Goal: Communication & Community: Ask a question

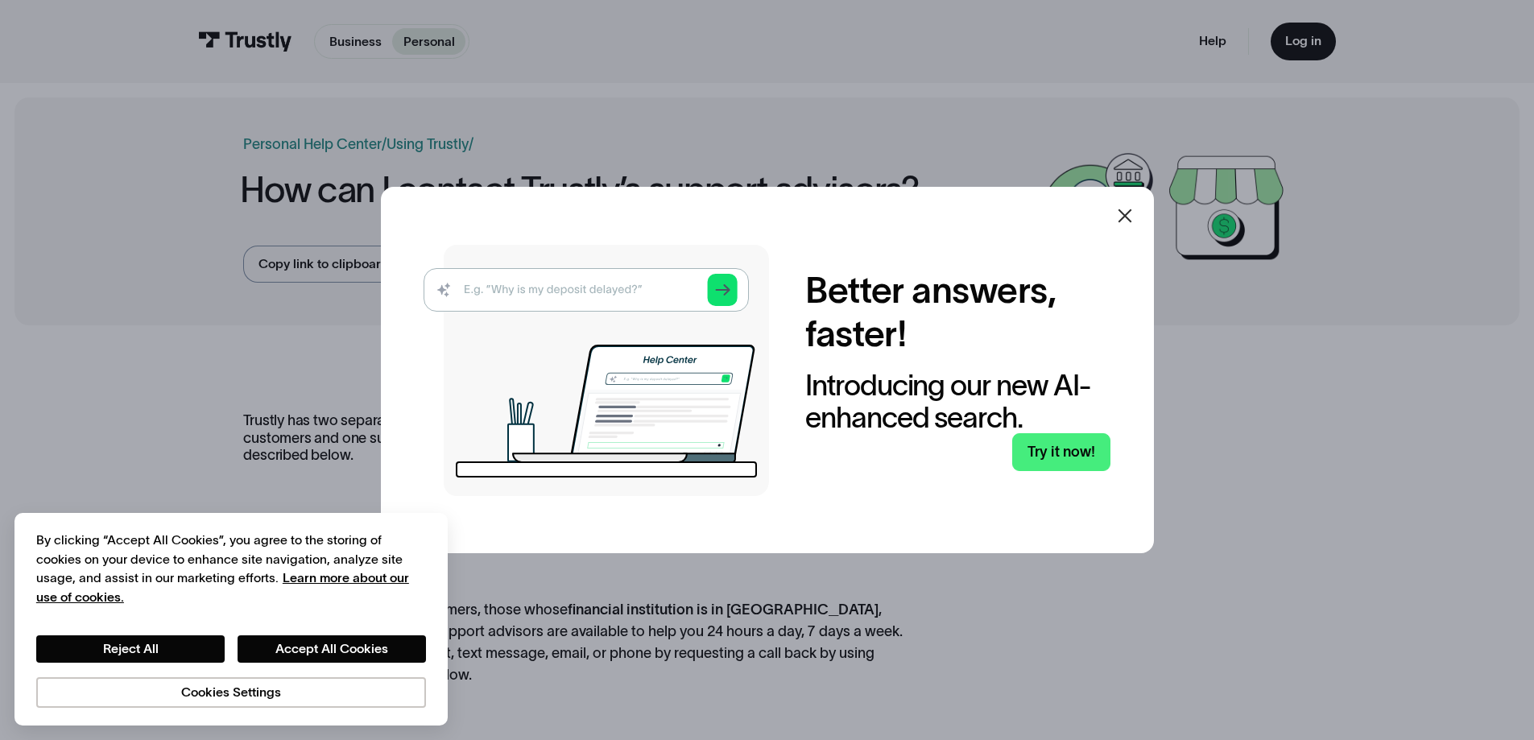
click at [1135, 224] on icon at bounding box center [1125, 215] width 19 height 19
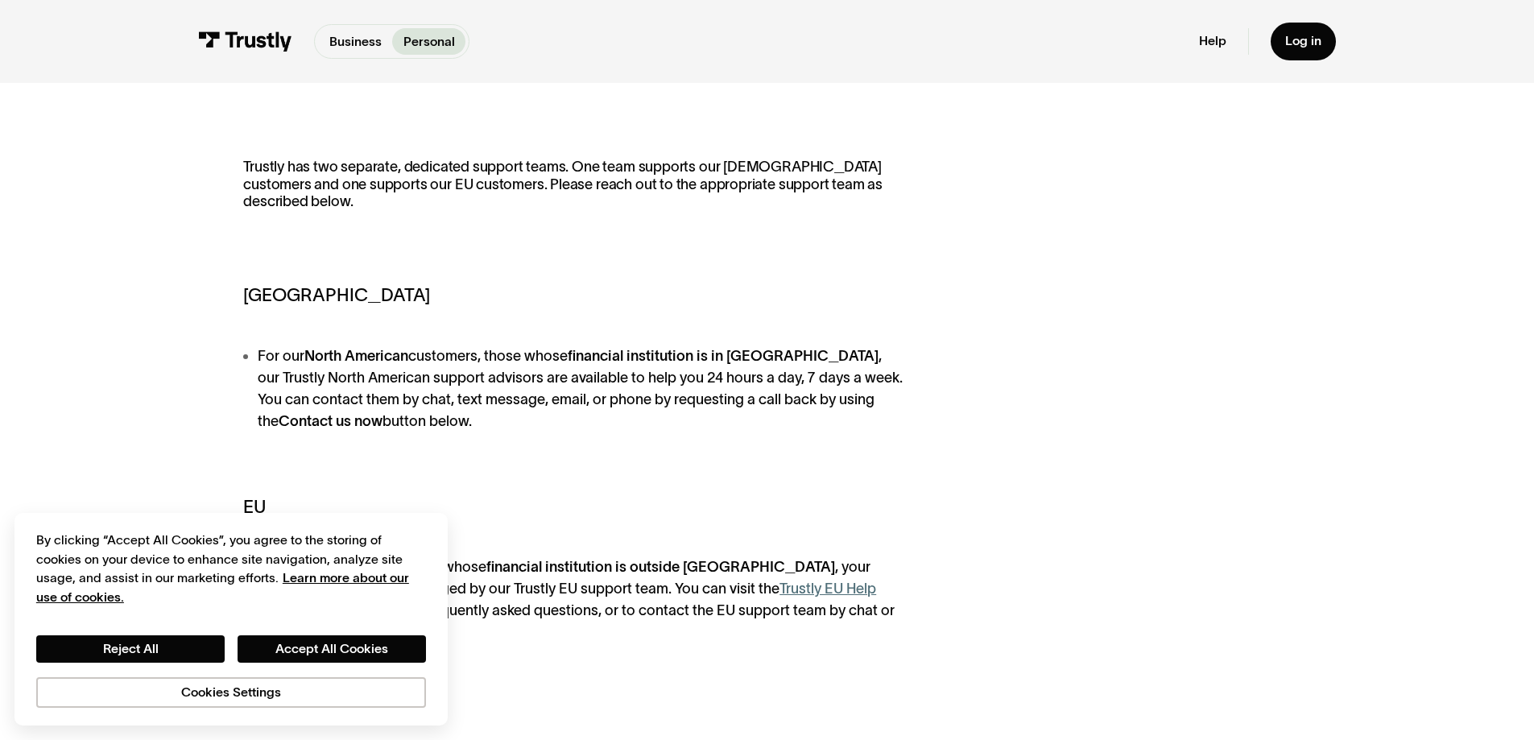
scroll to position [403, 0]
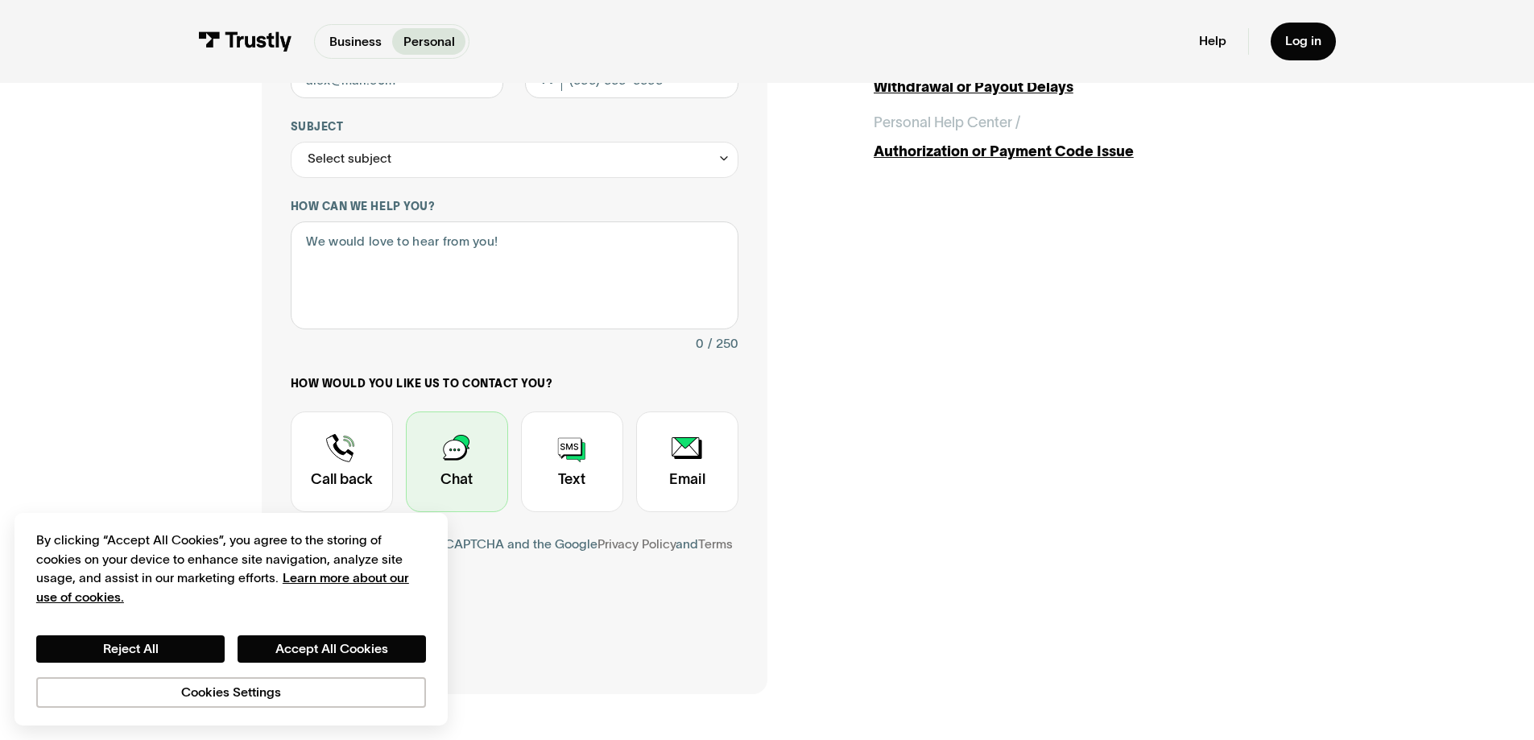
scroll to position [403, 0]
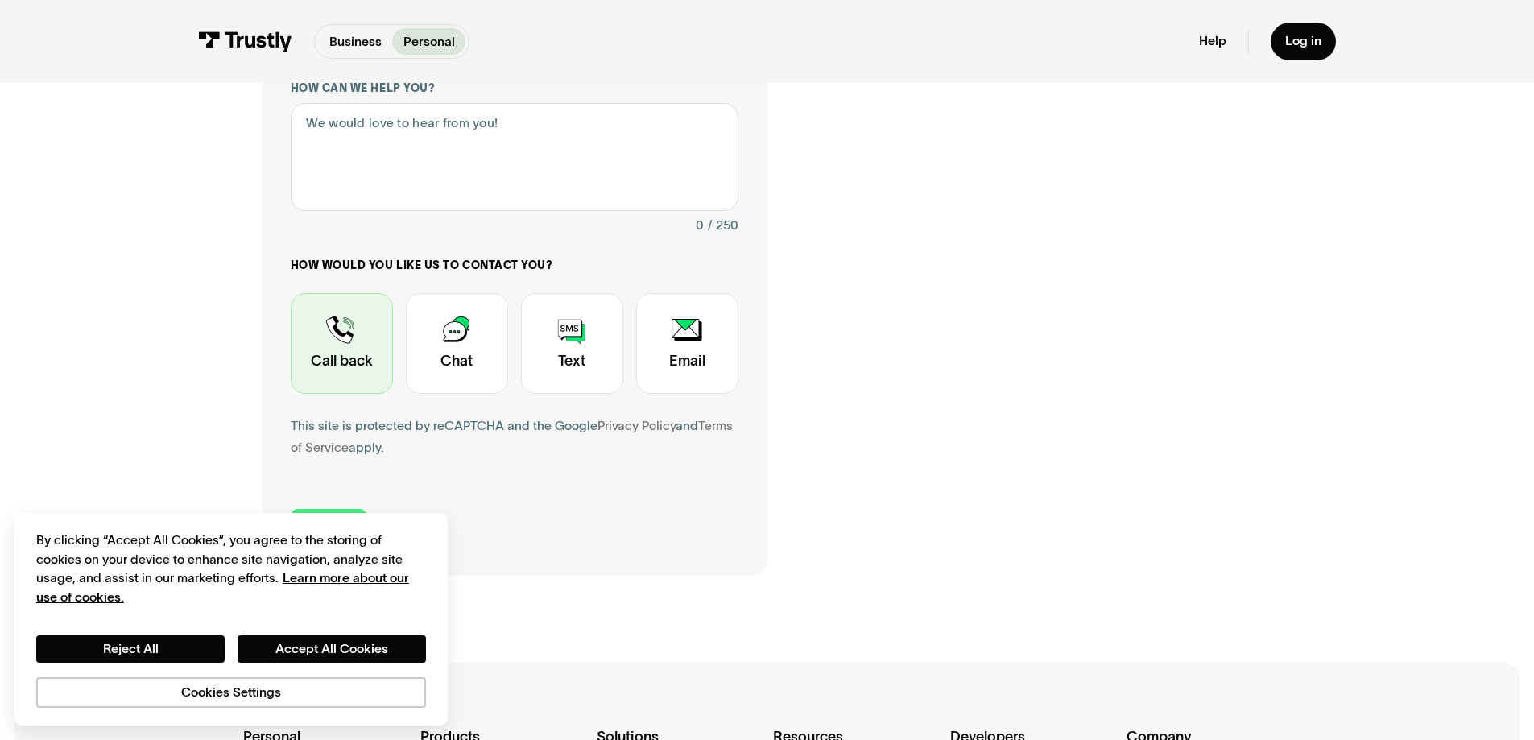
click at [349, 354] on div "Contact Trustly Support" at bounding box center [342, 343] width 102 height 101
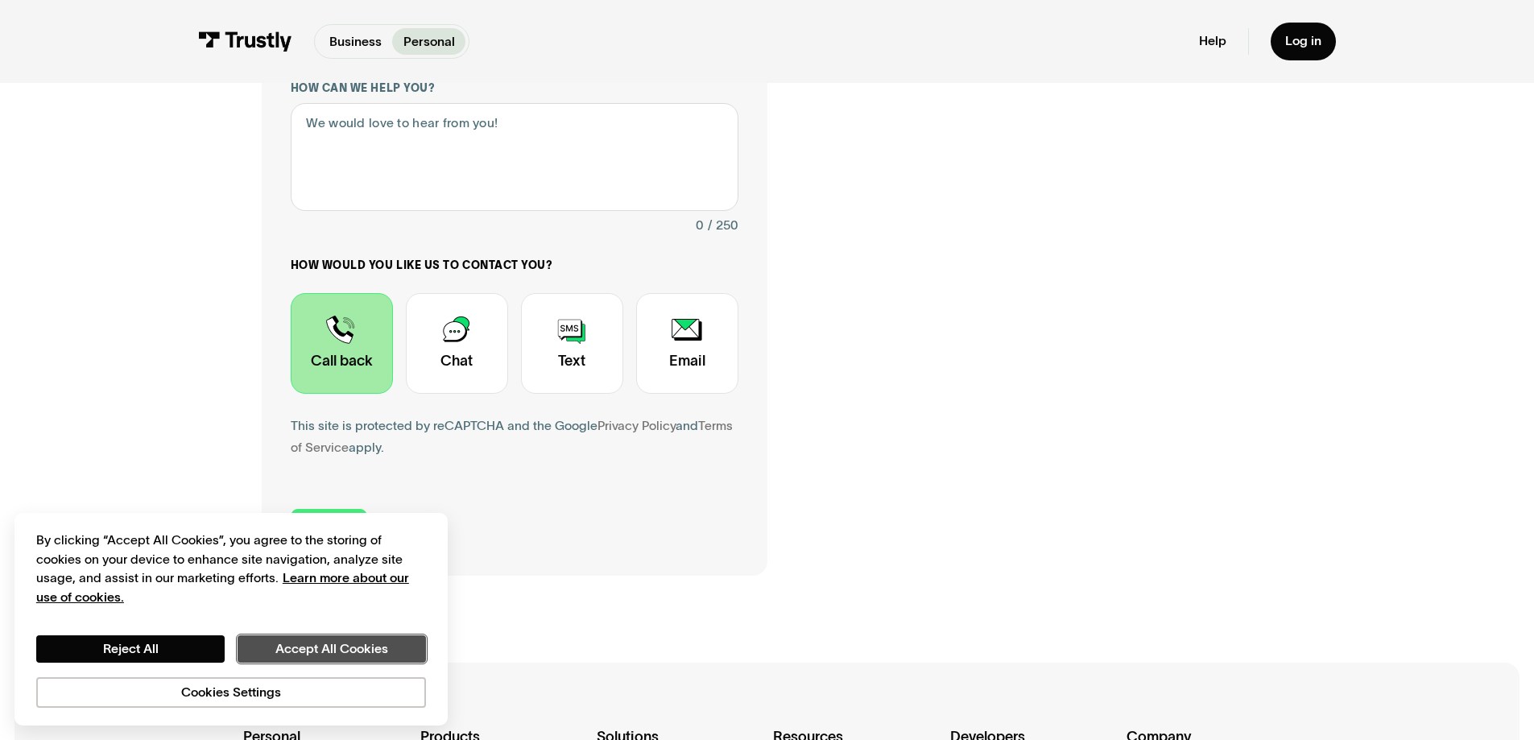
click at [269, 648] on button "Accept All Cookies" at bounding box center [332, 649] width 188 height 27
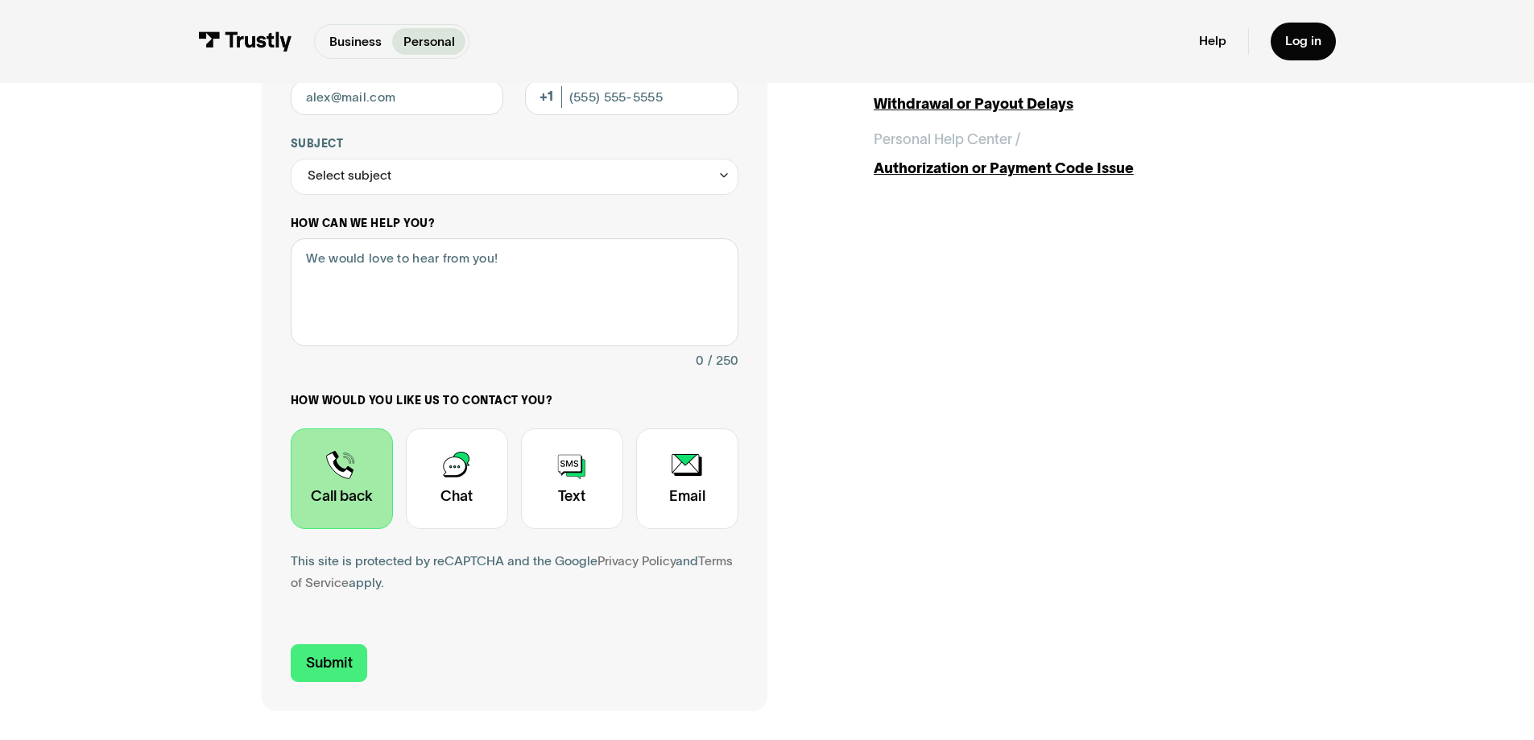
scroll to position [0, 0]
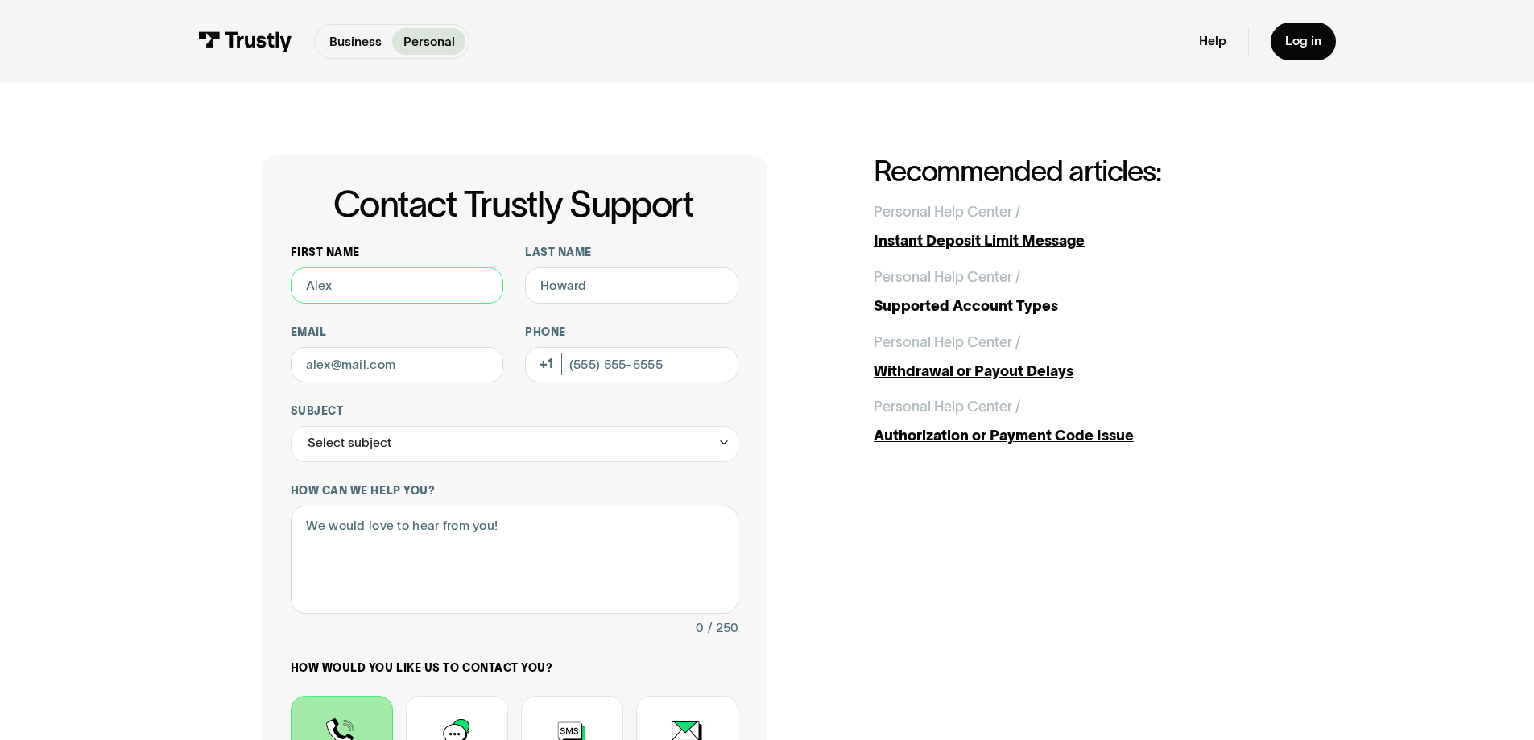
click at [364, 288] on input "First name" at bounding box center [397, 285] width 213 height 36
type input "Madhav"
type input "Khanna"
type input "milokhanna55@gmail.com"
click at [618, 371] on input "Phone (Optional)" at bounding box center [631, 365] width 213 height 36
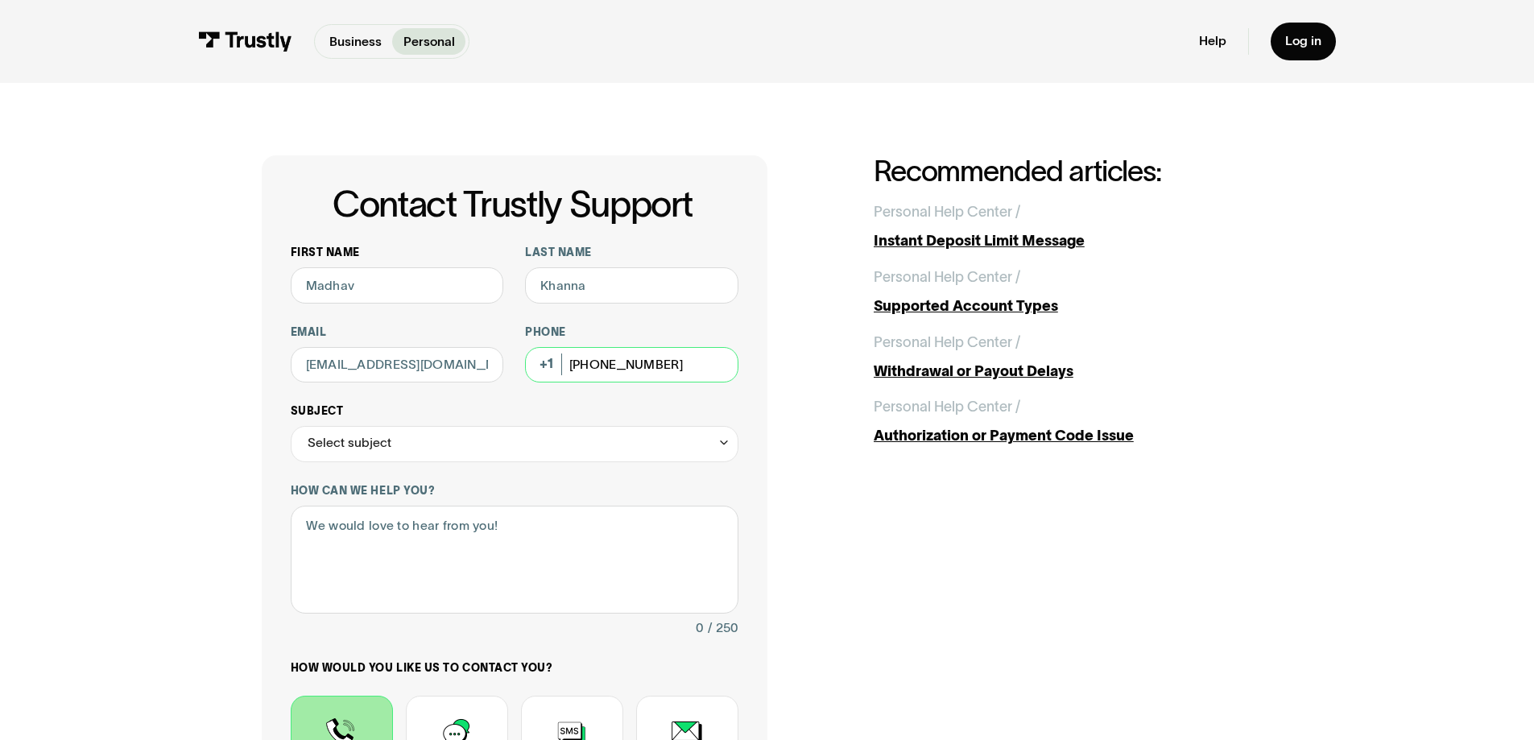
type input "(647) 239-1056"
click at [549, 446] on div "Select subject" at bounding box center [515, 444] width 448 height 36
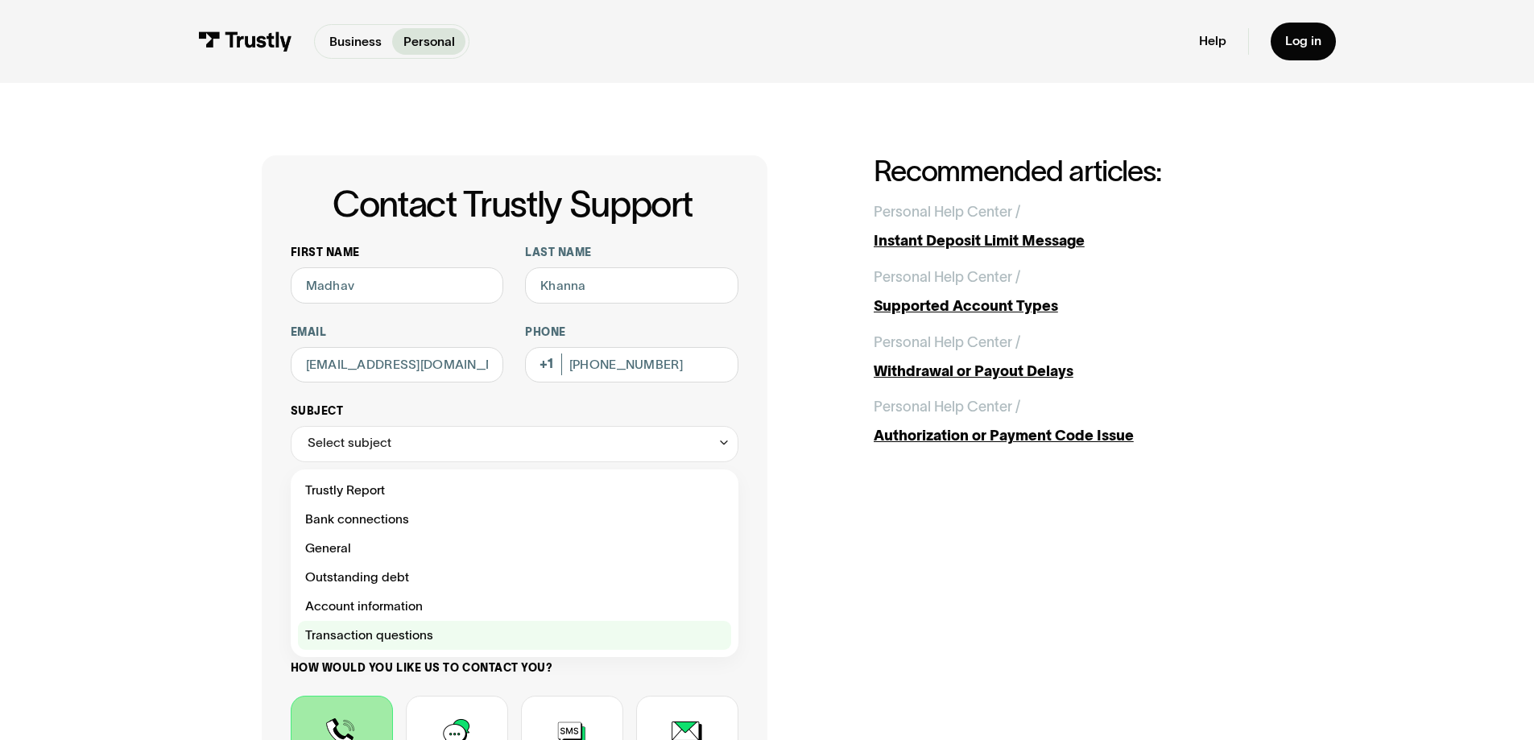
click at [439, 635] on div "Contact Trustly Support" at bounding box center [514, 635] width 433 height 29
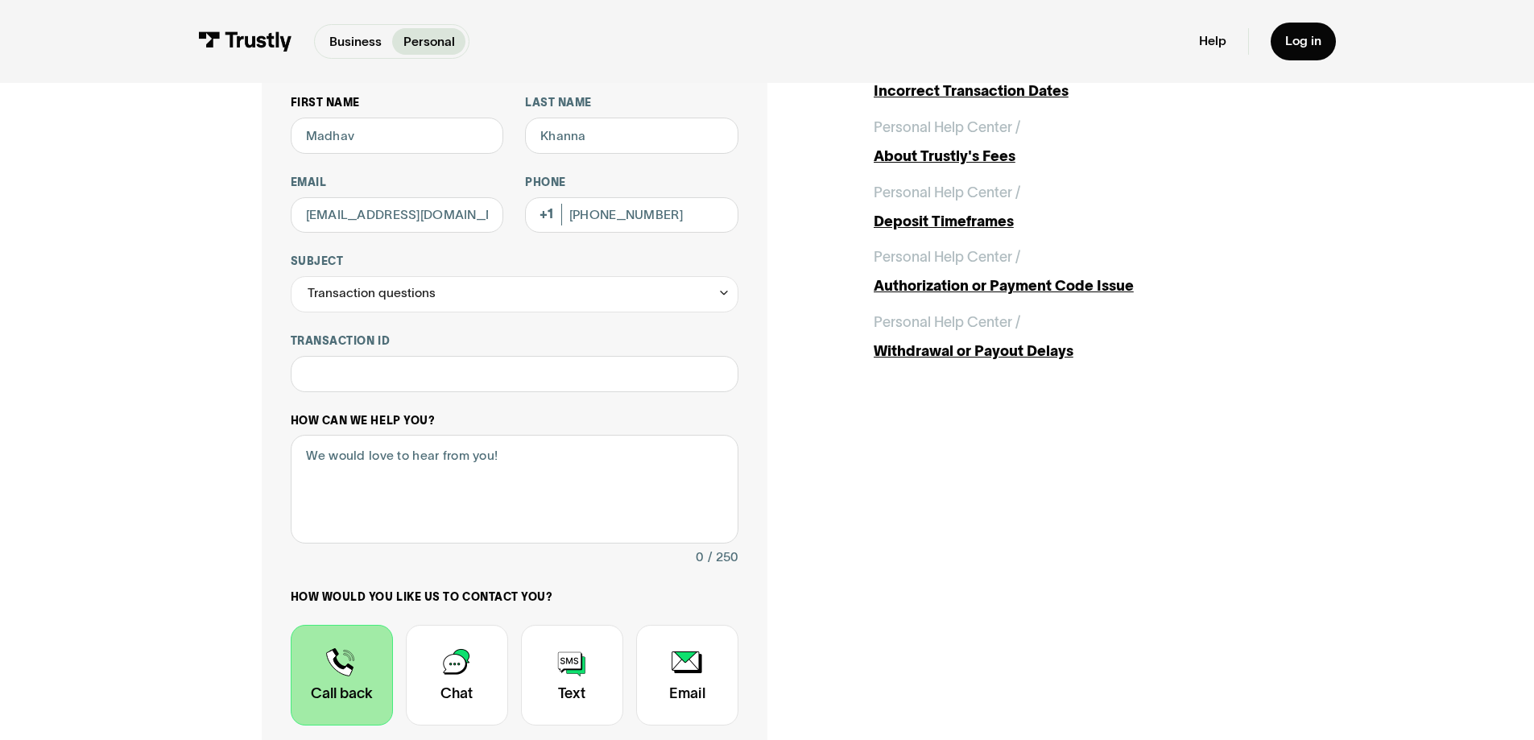
scroll to position [161, 0]
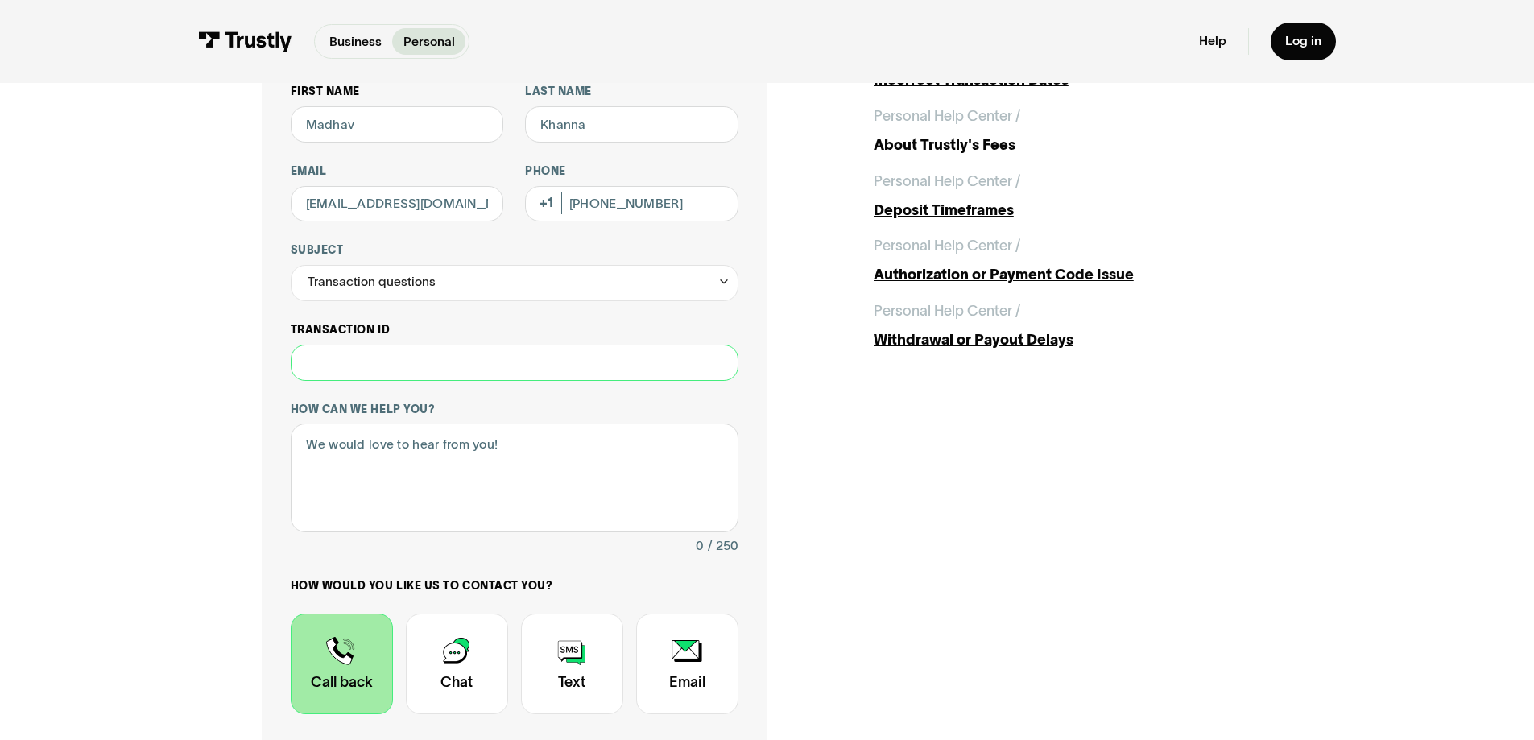
click at [400, 359] on input "Transaction ID" at bounding box center [515, 363] width 448 height 36
click at [441, 277] on div "Transaction questions" at bounding box center [515, 283] width 448 height 36
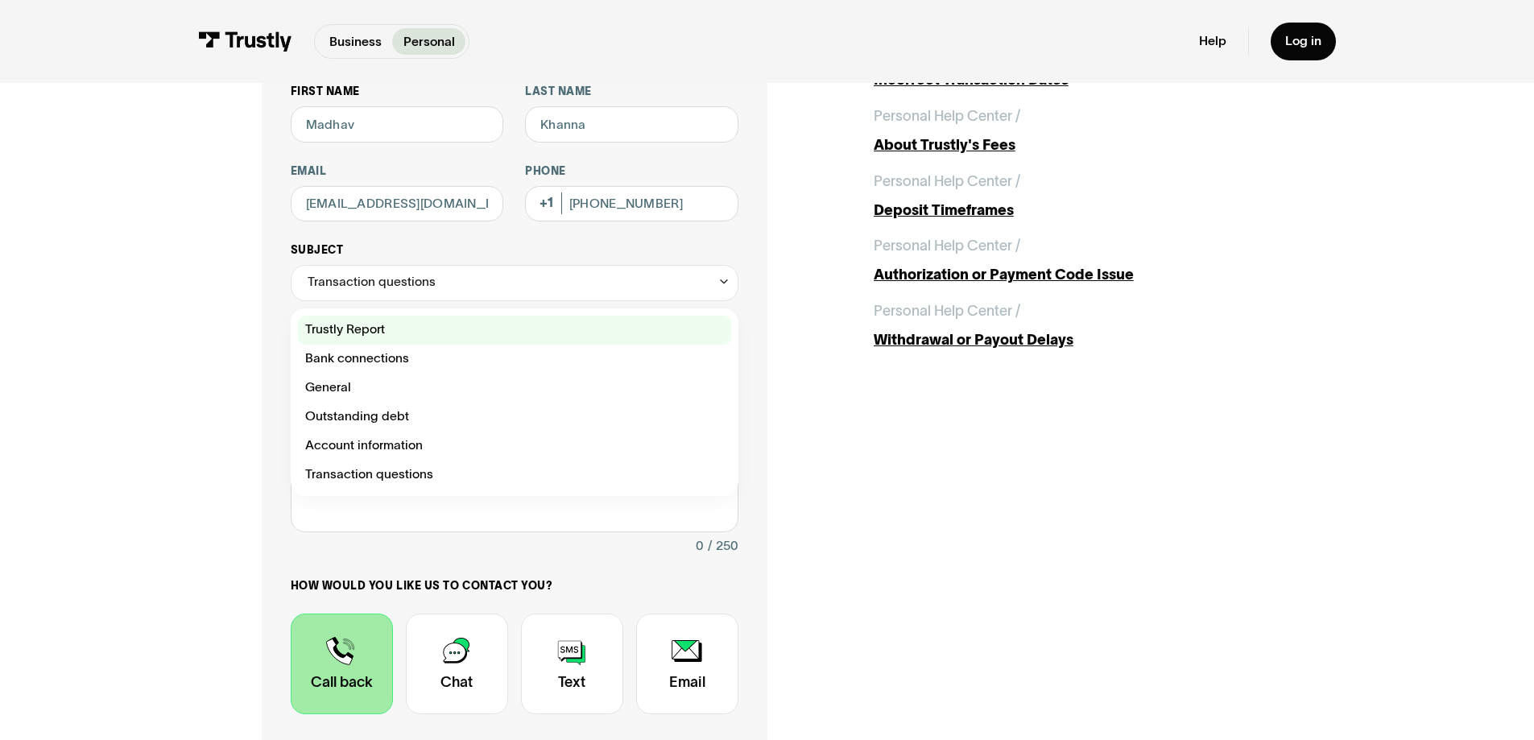
click at [391, 321] on div "Contact Trustly Support" at bounding box center [514, 330] width 433 height 29
type input "**********"
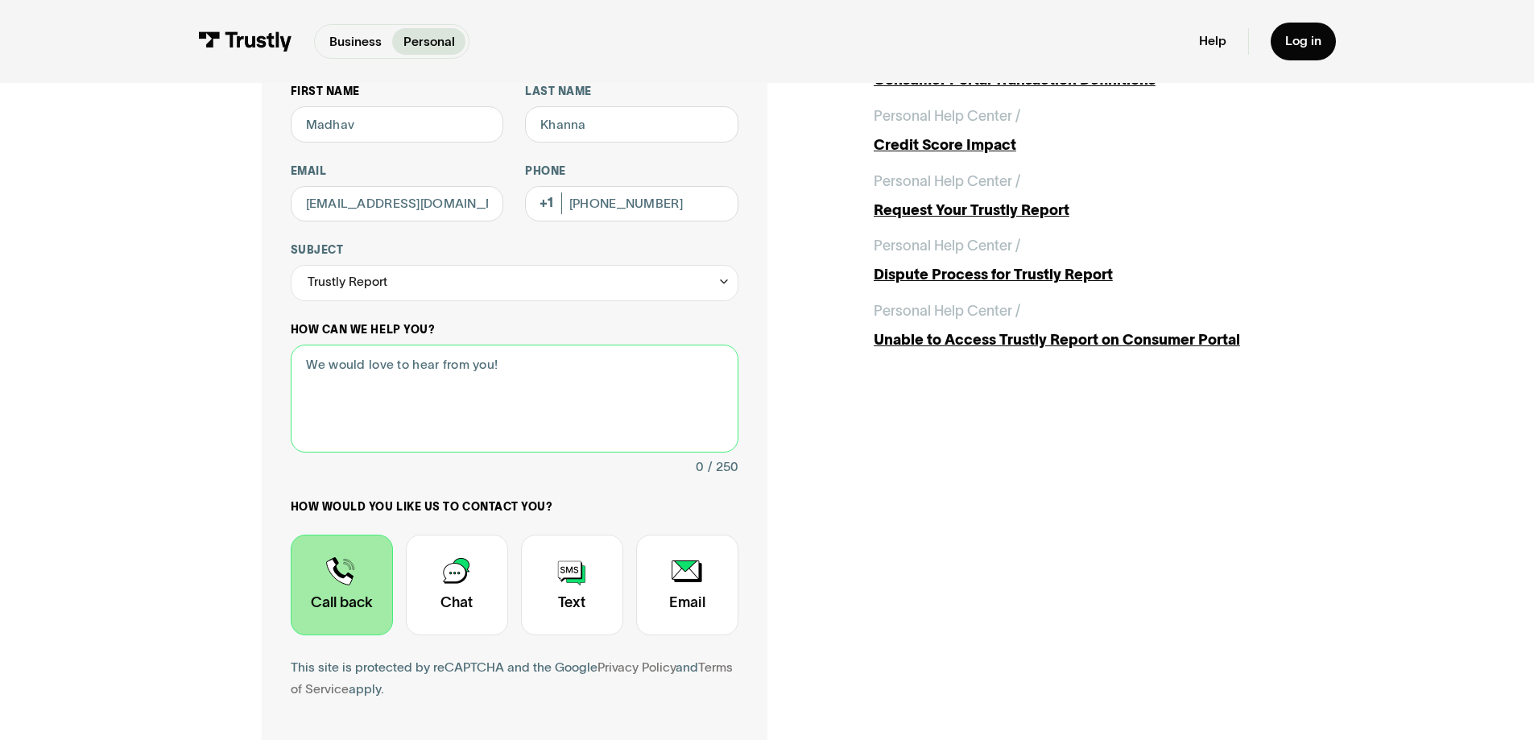
click at [385, 402] on textarea "How can we help you?" at bounding box center [515, 399] width 448 height 109
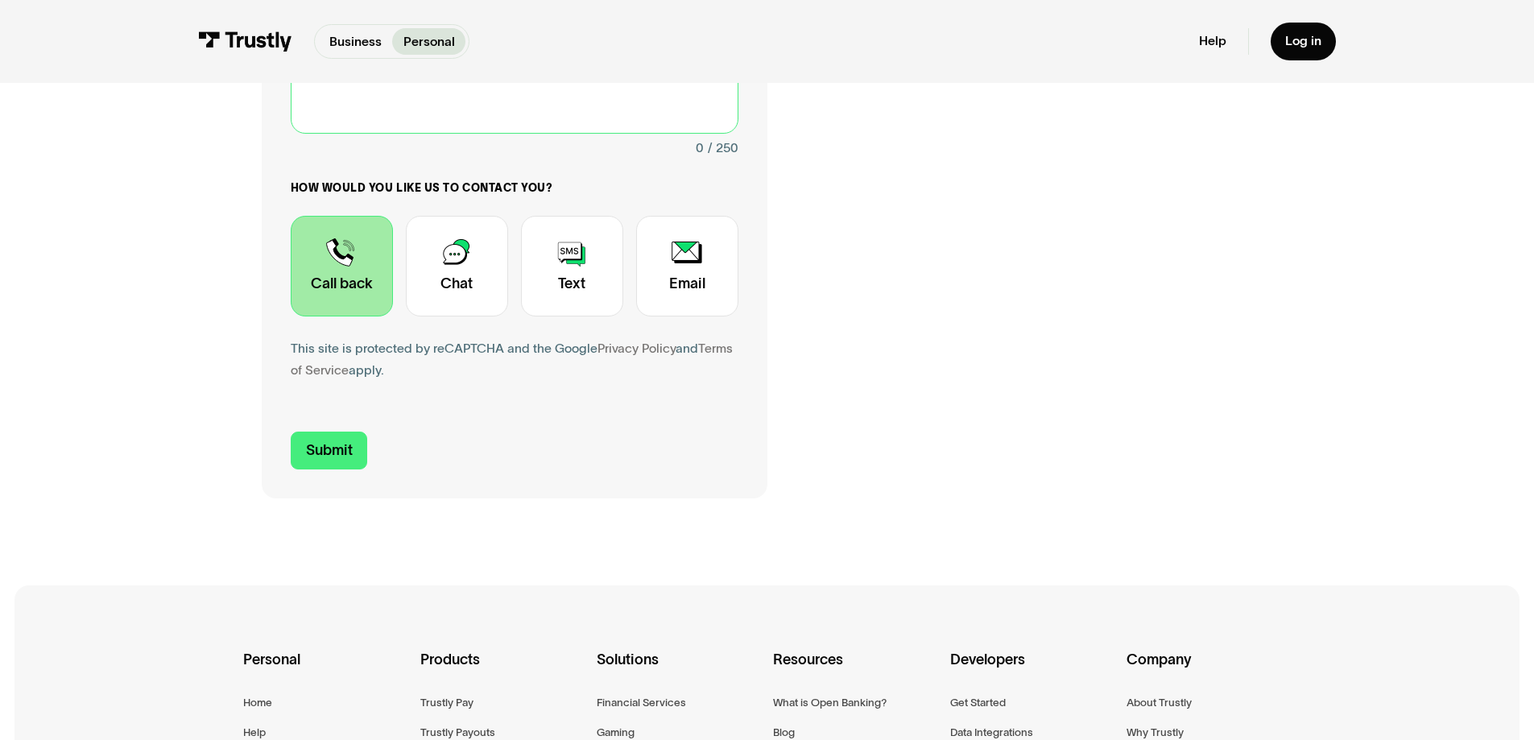
scroll to position [483, 0]
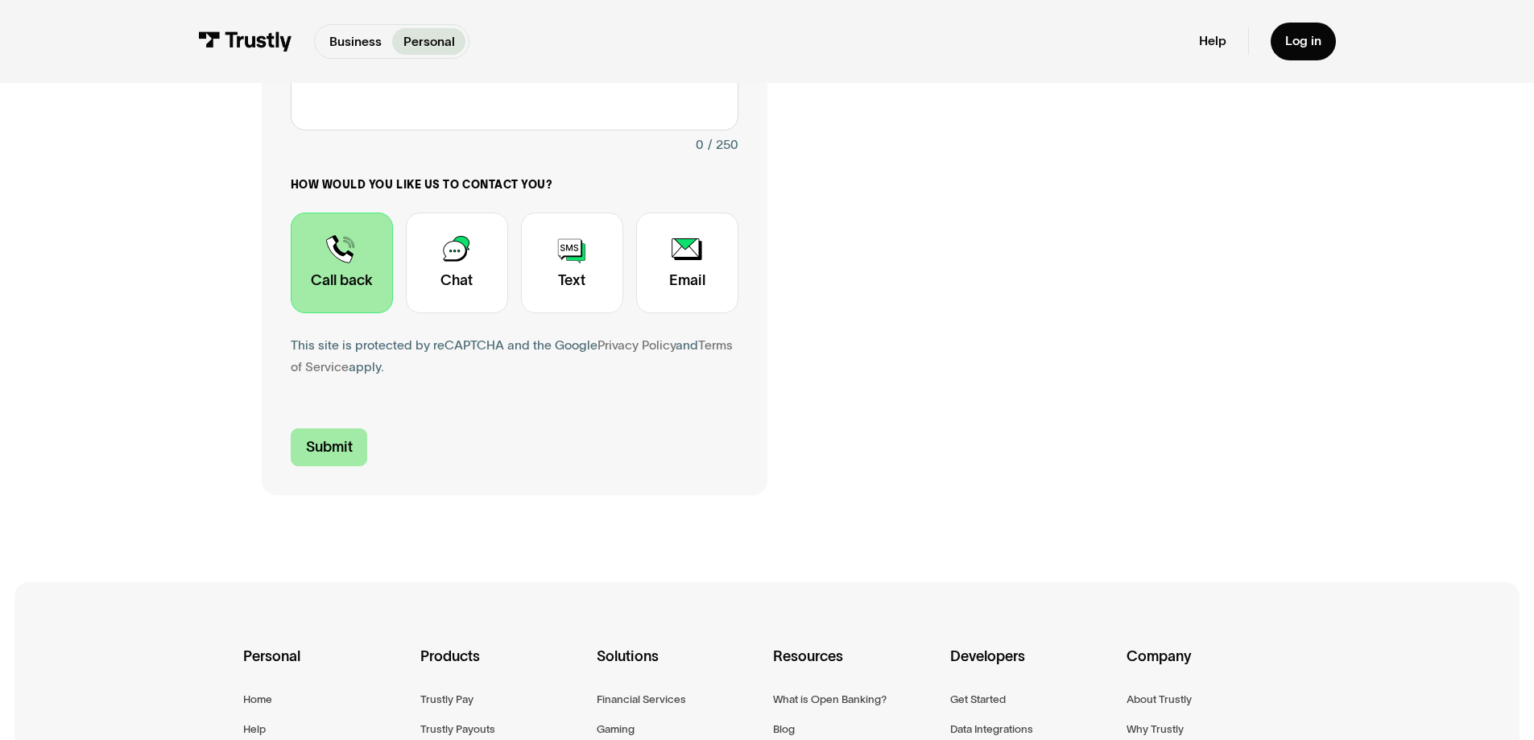
click at [341, 454] on input "Submit" at bounding box center [329, 448] width 77 height 38
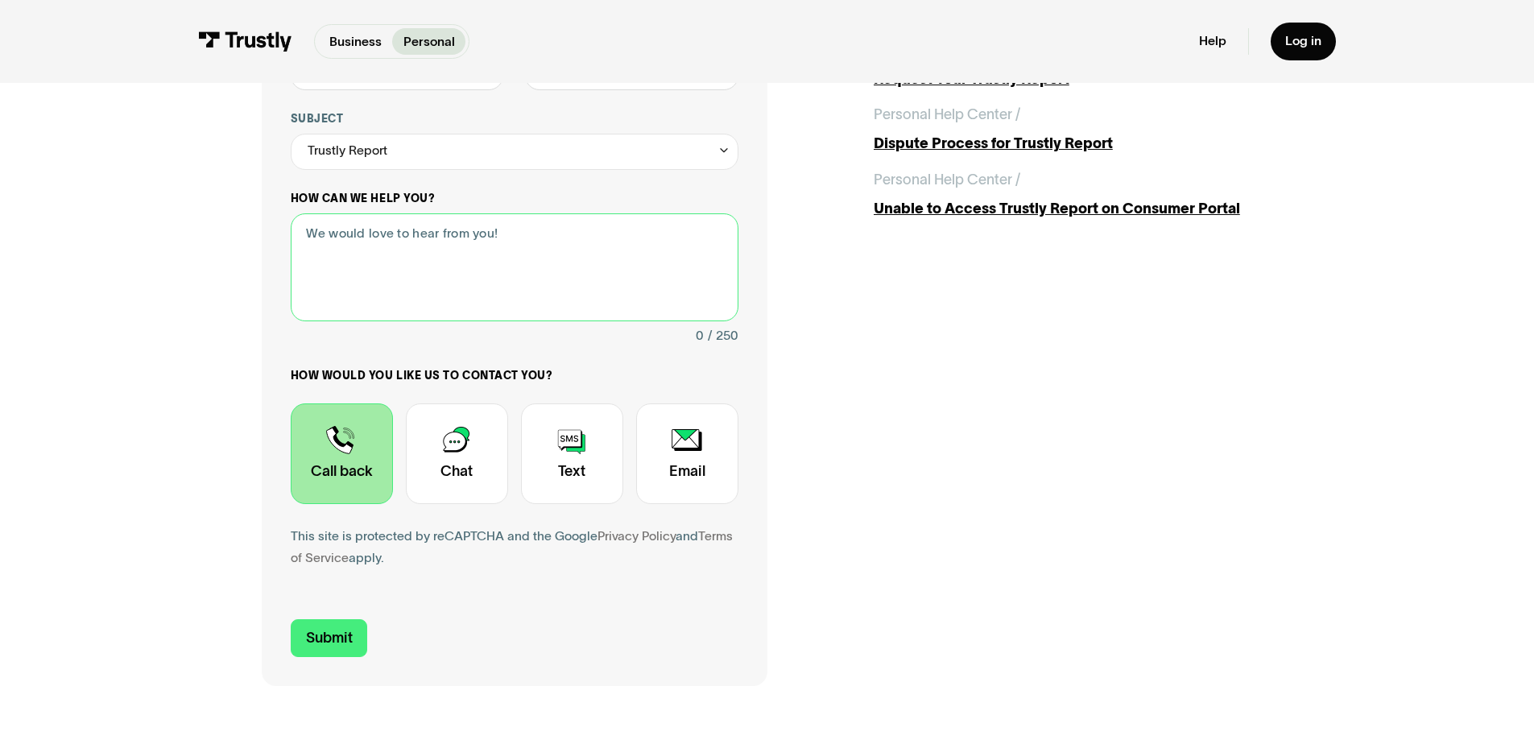
scroll to position [242, 0]
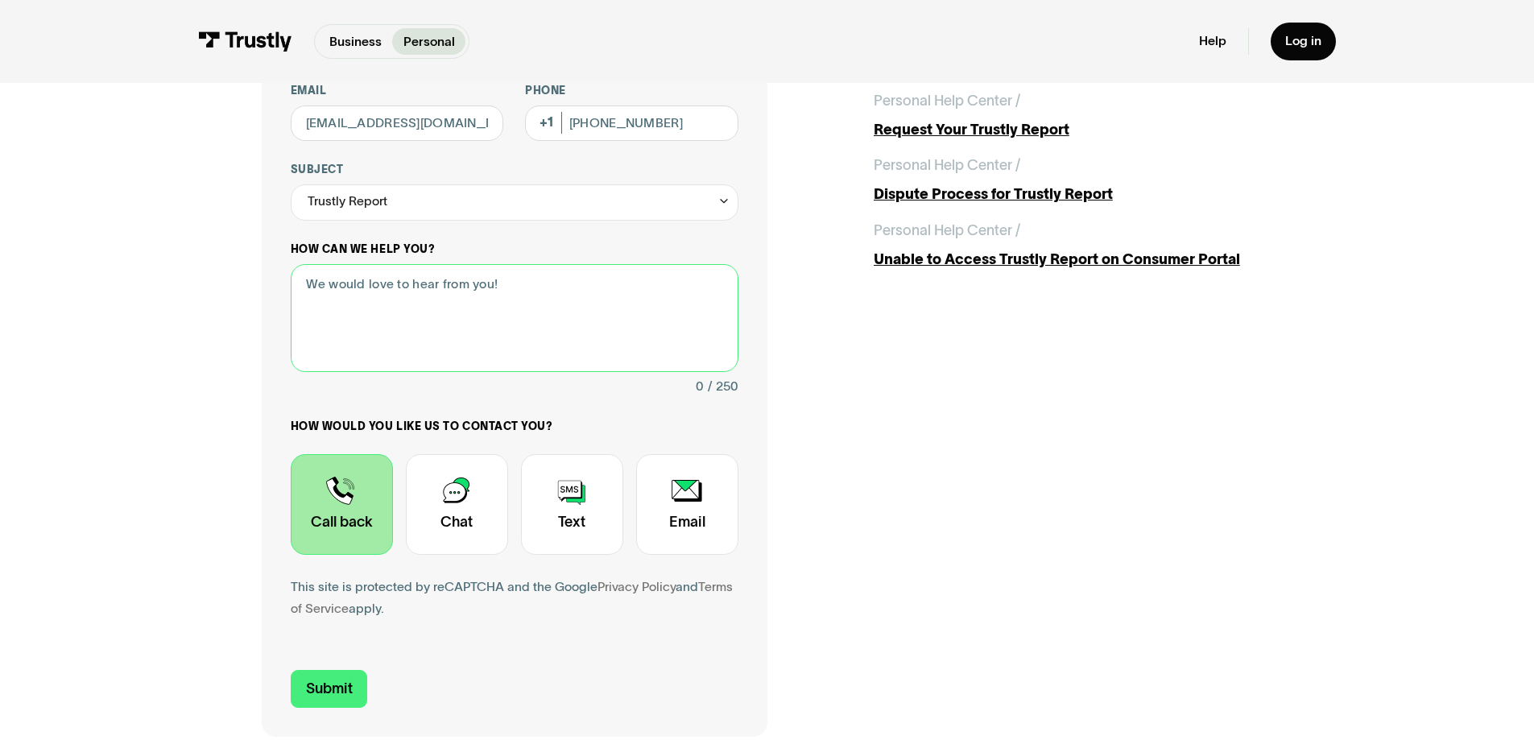
click at [408, 309] on textarea "How can we help you?" at bounding box center [515, 318] width 448 height 109
type textarea "Call me I will explain"
click at [326, 665] on form "**********" at bounding box center [515, 356] width 448 height 704
click at [325, 694] on input "Submit" at bounding box center [329, 689] width 77 height 38
type input "+16472391056"
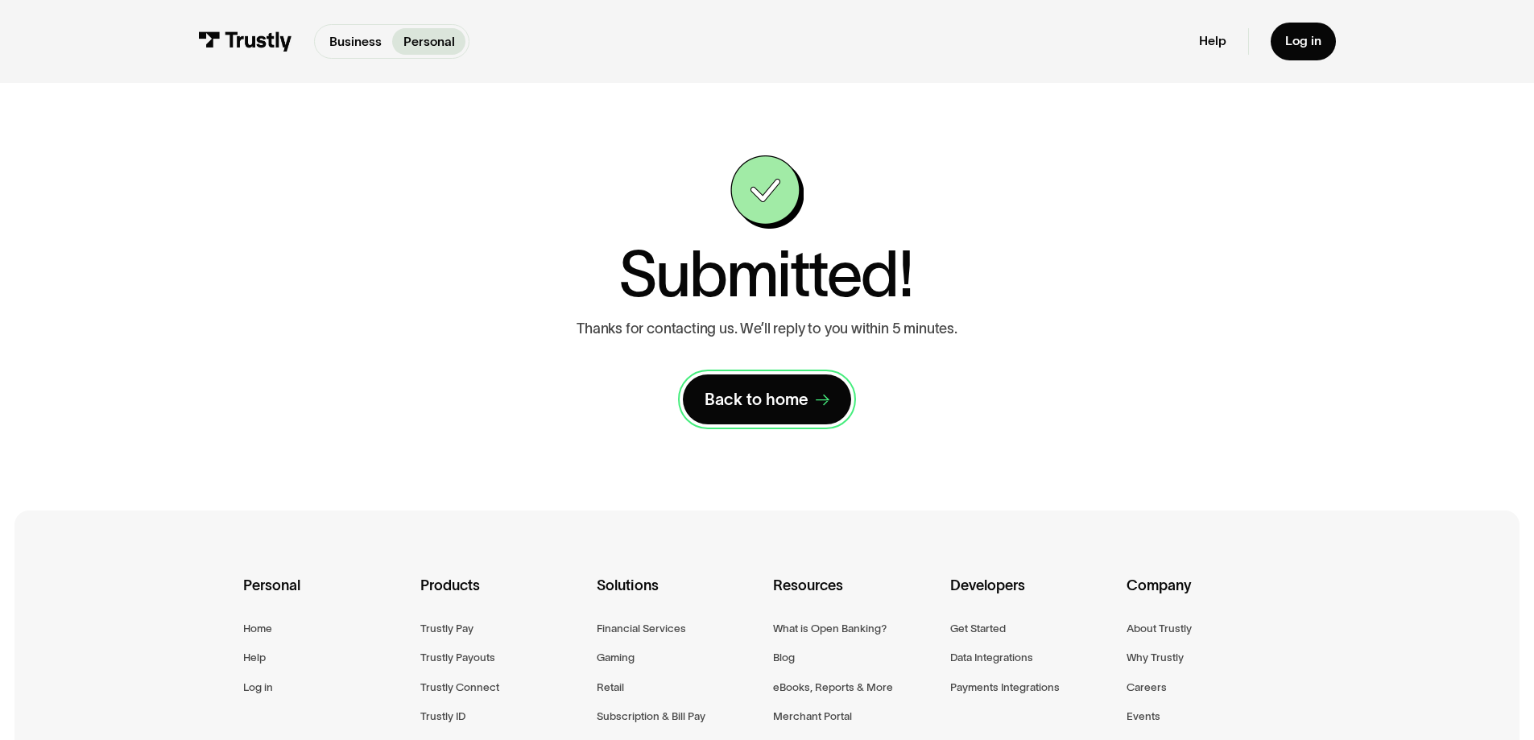
click at [746, 412] on link "Back to home" at bounding box center [767, 400] width 169 height 50
